Goal: Transaction & Acquisition: Purchase product/service

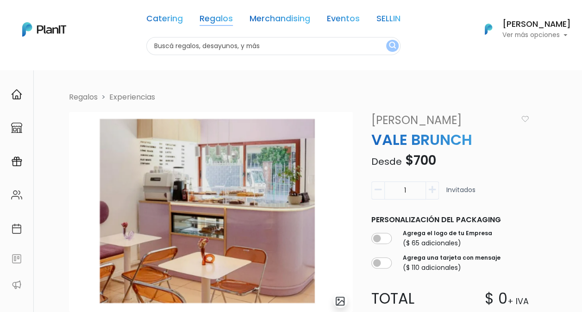
click at [222, 16] on link "Regalos" at bounding box center [216, 20] width 33 height 11
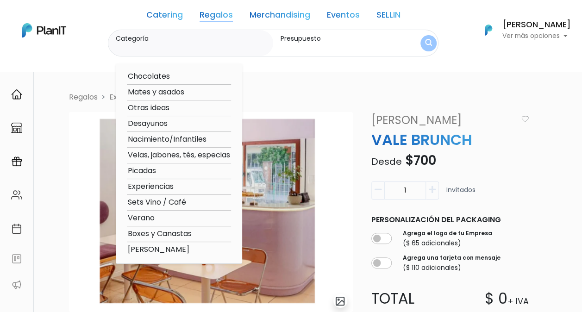
click at [304, 42] on label "Presupuesto" at bounding box center [341, 39] width 121 height 10
click at [304, 43] on input "Presupuesto" at bounding box center [341, 47] width 121 height 9
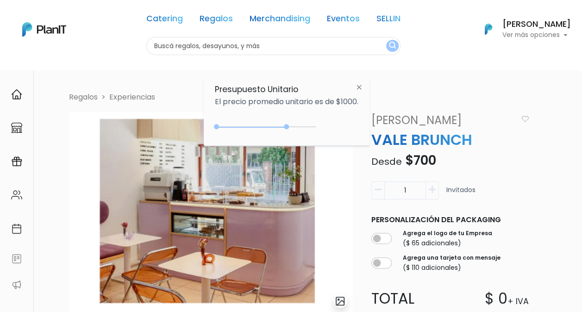
click at [289, 125] on div "0 : 3600 0 3600" at bounding box center [267, 128] width 97 height 9
click at [259, 125] on div "0 : 2100 0 2100" at bounding box center [267, 128] width 97 height 9
drag, startPoint x: 284, startPoint y: 124, endPoint x: 294, endPoint y: 123, distance: 10.2
click at [285, 124] on div "0 : 3350 0 3350 0,3350" at bounding box center [267, 128] width 97 height 11
click at [246, 129] on div "0 : 3450 0 3450" at bounding box center [267, 128] width 97 height 9
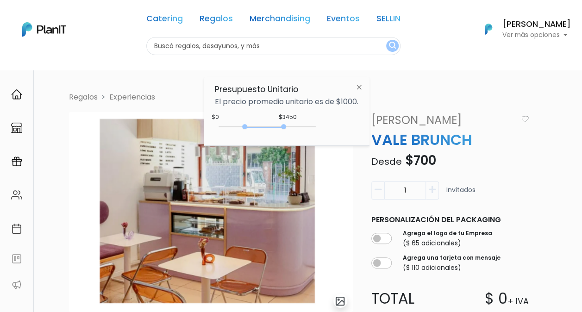
click at [293, 126] on div at bounding box center [267, 126] width 97 height 1
click at [257, 126] on div "1950 : 3800 1950 3800" at bounding box center [267, 128] width 97 height 9
click at [225, 126] on div "1950 : 3800 1950 3800" at bounding box center [267, 128] width 97 height 9
click at [285, 126] on div "350 : 3800 350 3800" at bounding box center [267, 128] width 97 height 9
click at [269, 126] on div "350 : 2600 350 2600" at bounding box center [267, 128] width 97 height 9
